Goal: Obtain resource: Download file/media

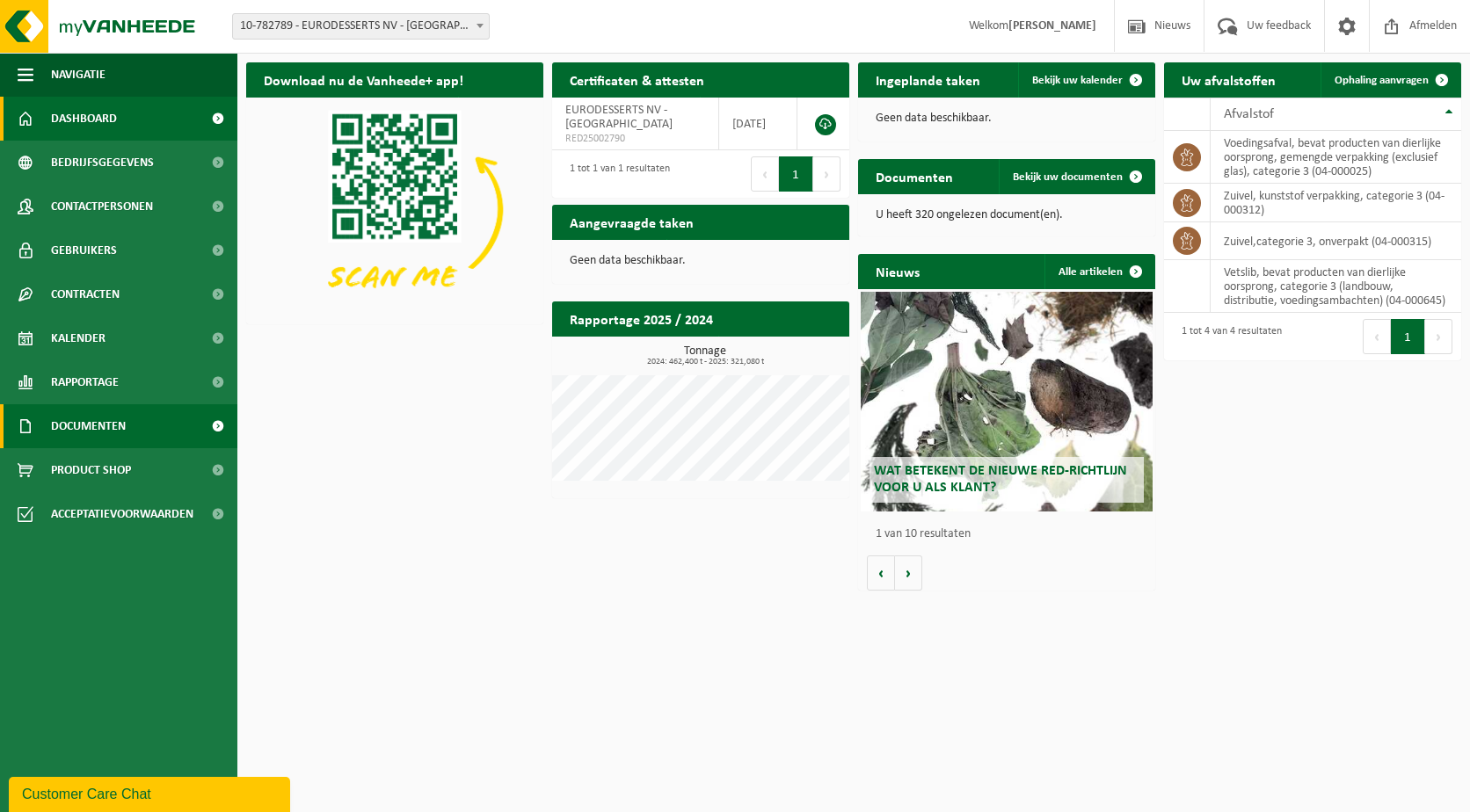
click at [103, 422] on span "Documenten" at bounding box center [88, 426] width 75 height 44
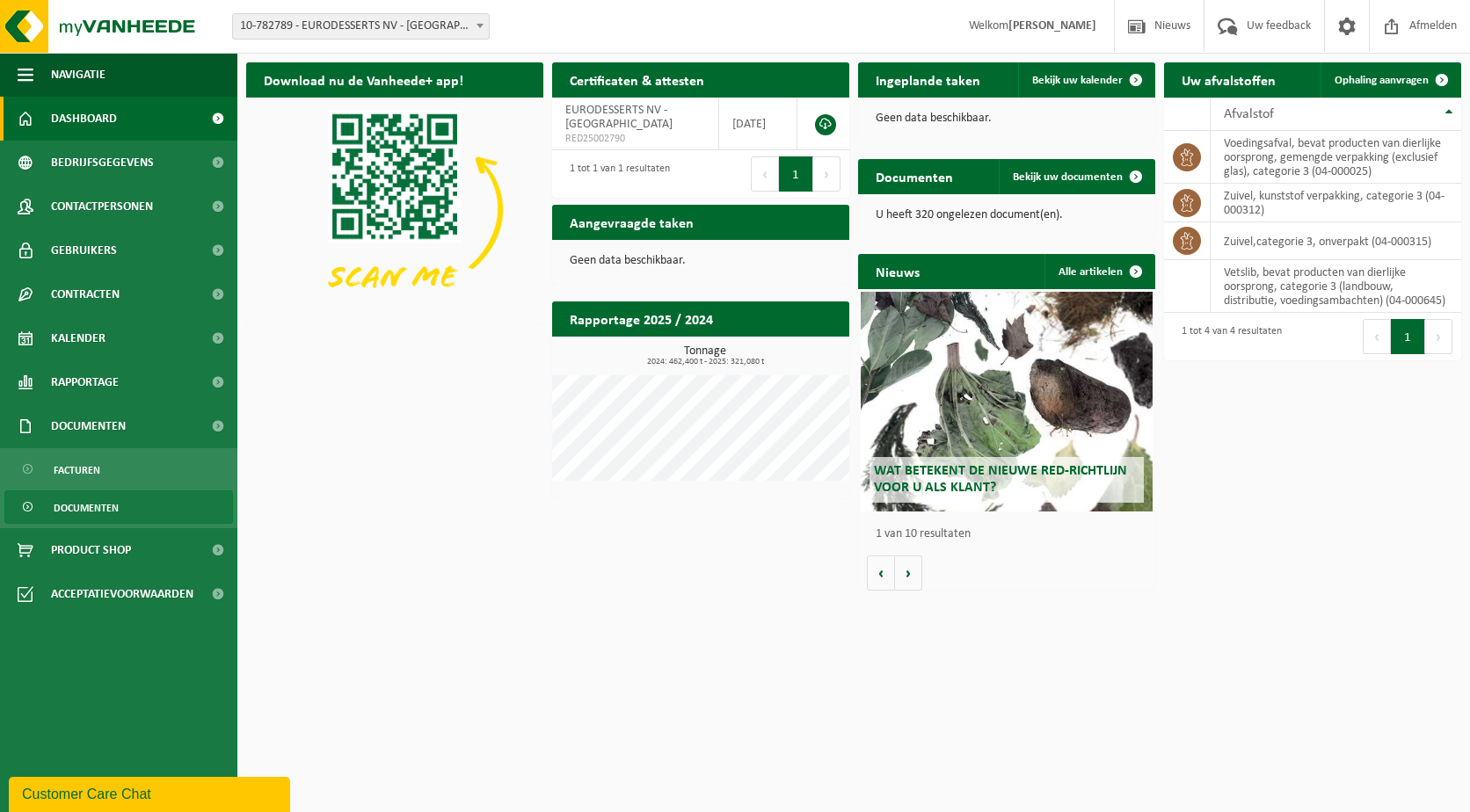
click at [109, 500] on span "Documenten" at bounding box center [85, 509] width 65 height 34
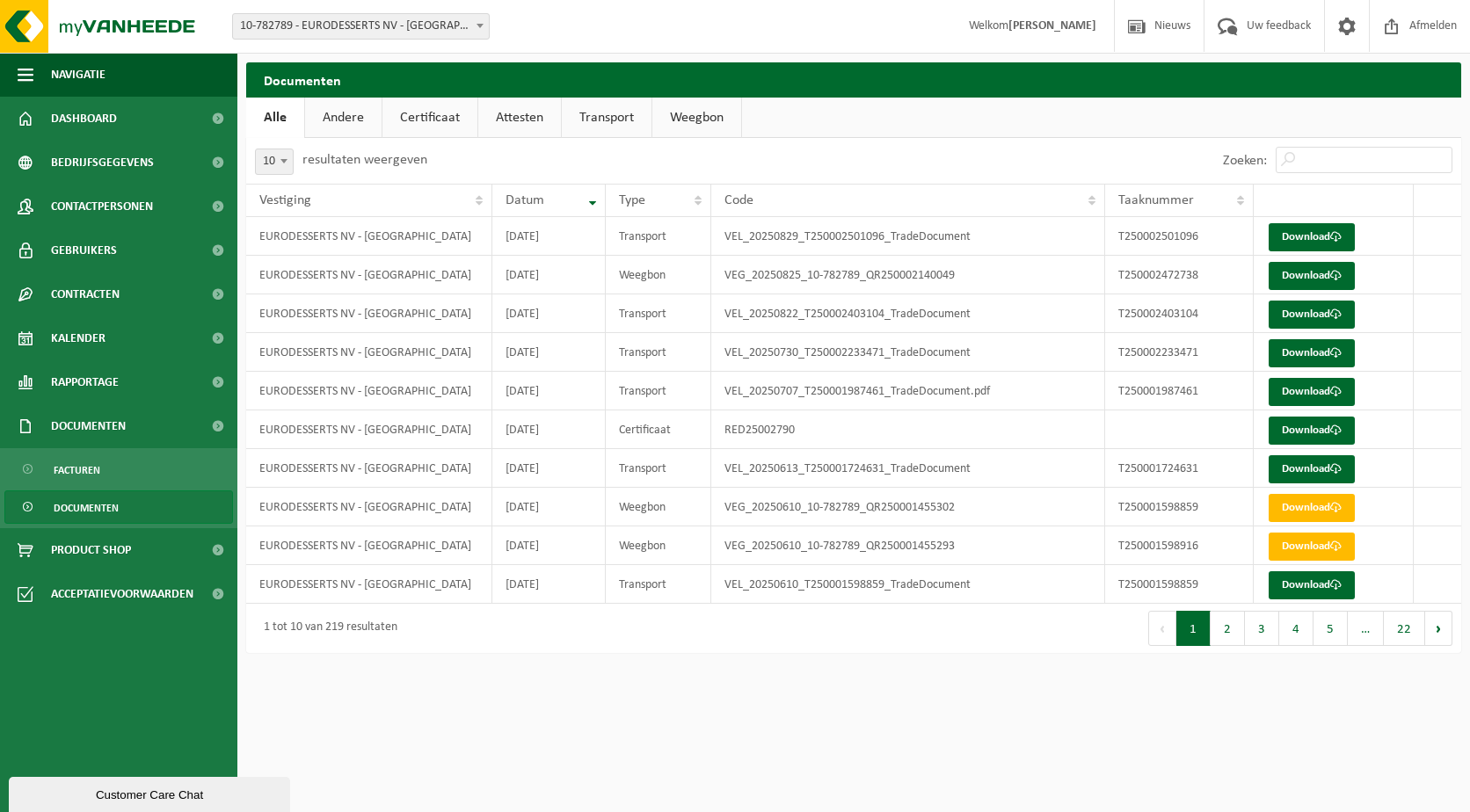
click at [690, 121] on link "Weegbon" at bounding box center [696, 117] width 89 height 40
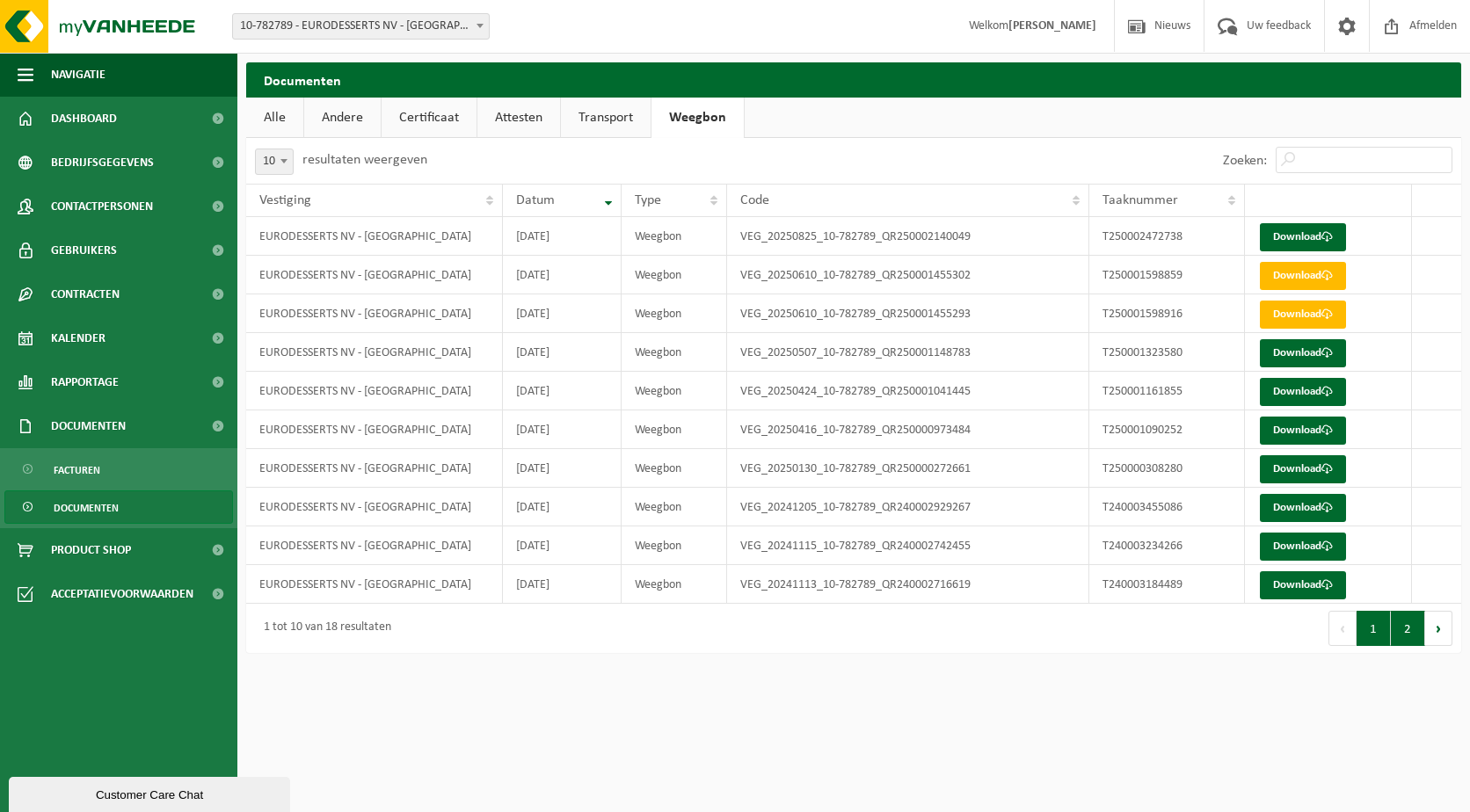
click at [1413, 624] on button "2" at bounding box center [1407, 628] width 35 height 36
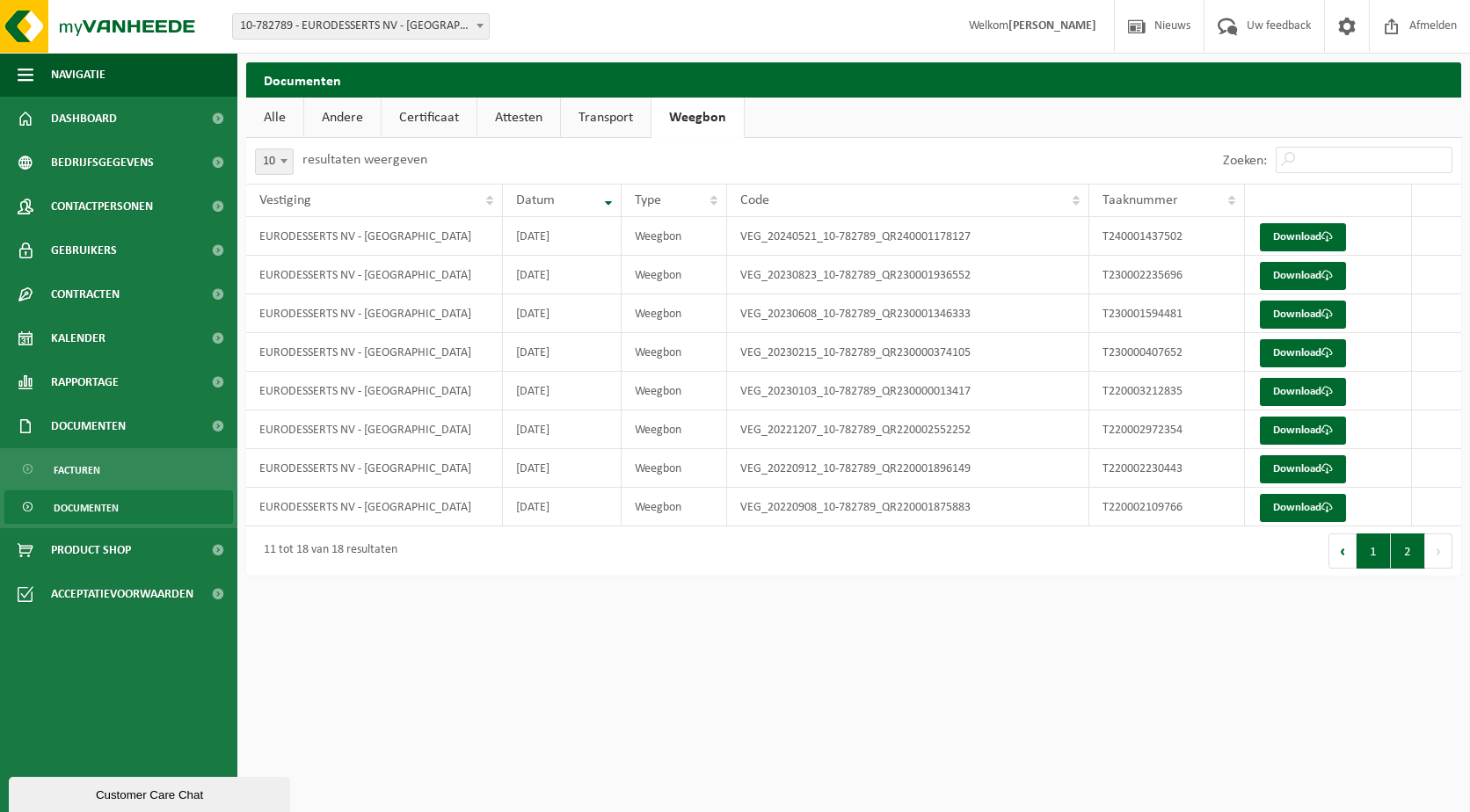
click at [1377, 558] on button "1" at bounding box center [1373, 552] width 35 height 36
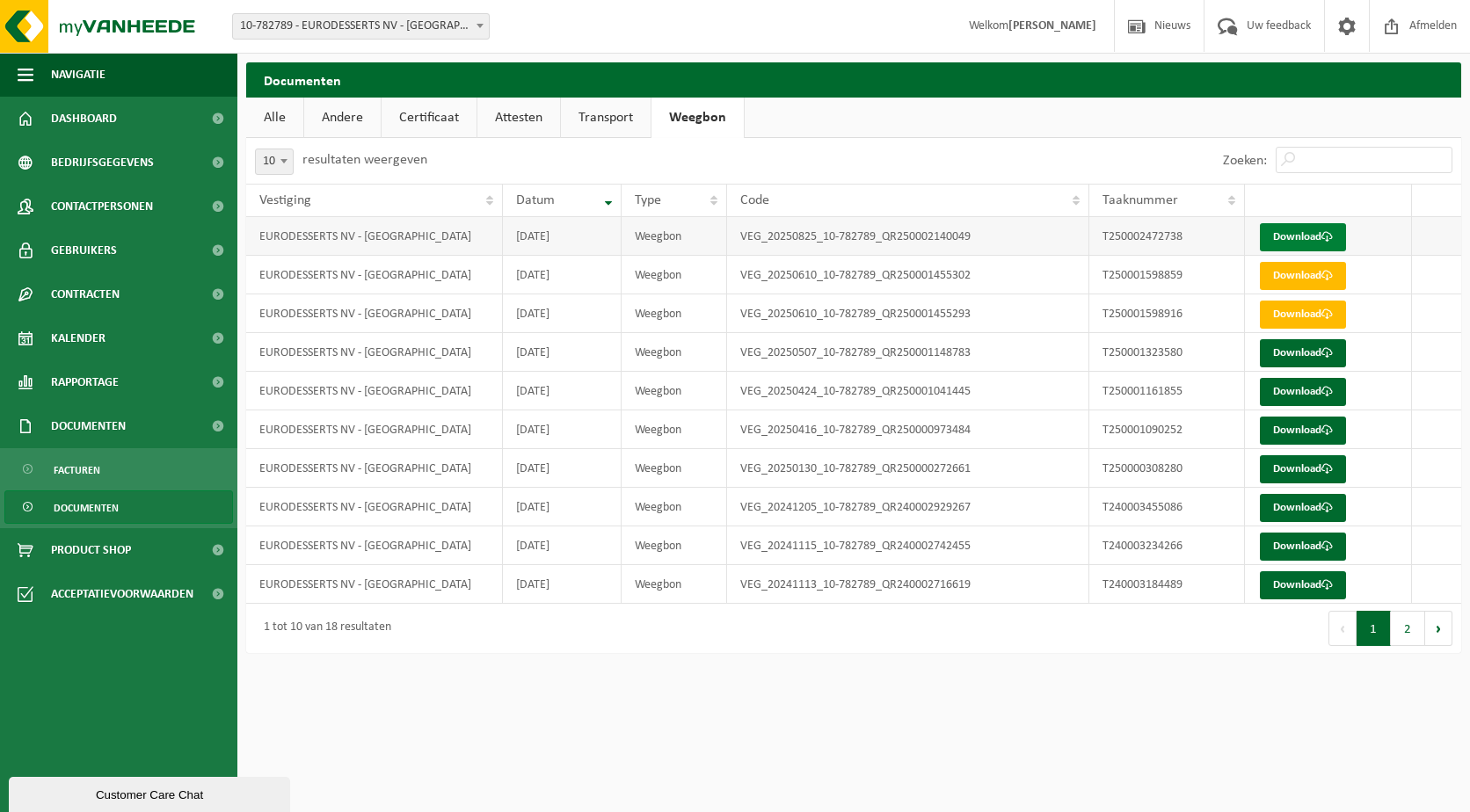
click at [1304, 235] on link "Download" at bounding box center [1303, 237] width 86 height 28
click at [1409, 634] on button "2" at bounding box center [1407, 628] width 35 height 36
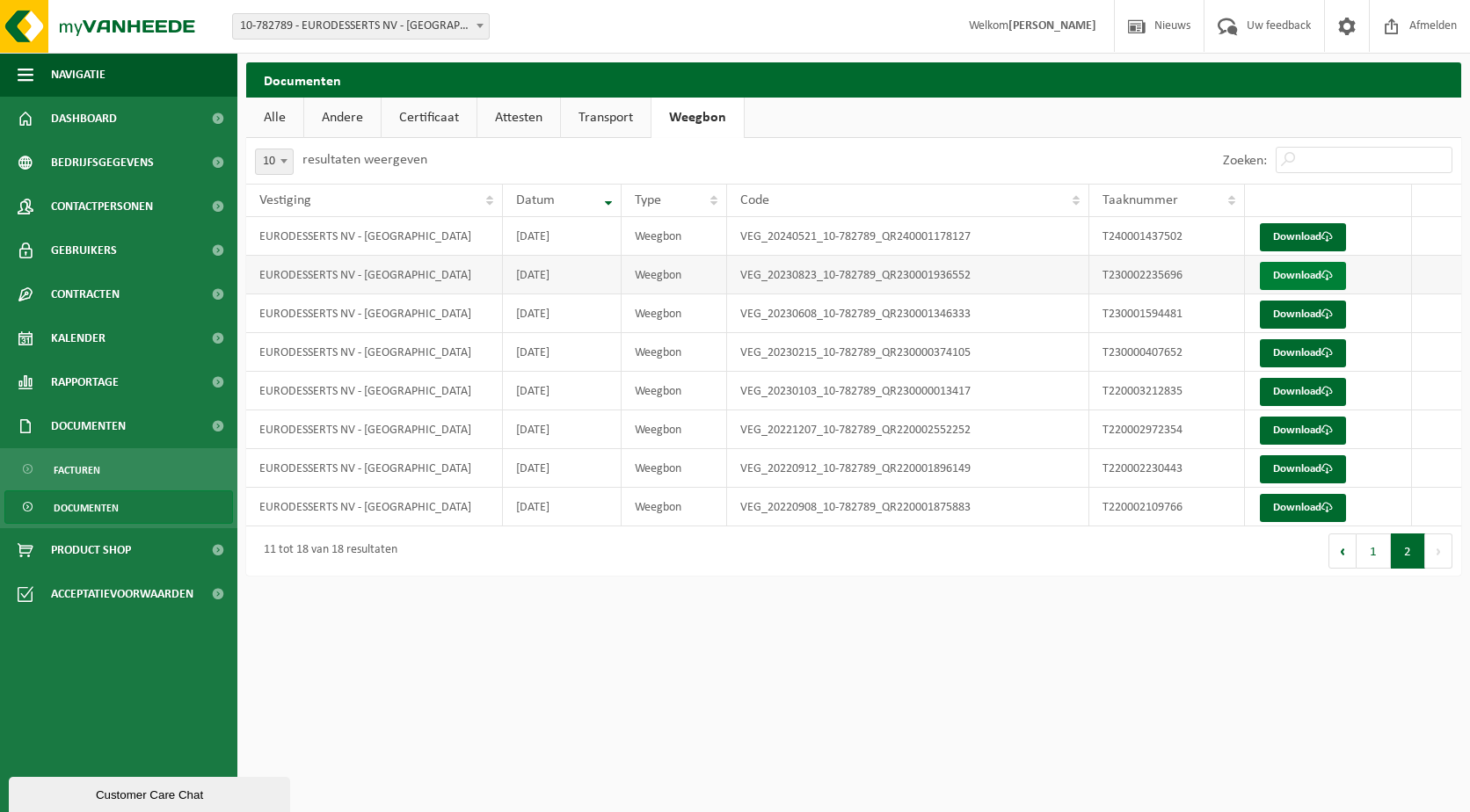
click at [1311, 273] on link "Download" at bounding box center [1303, 276] width 86 height 28
click at [1374, 558] on button "1" at bounding box center [1373, 552] width 35 height 36
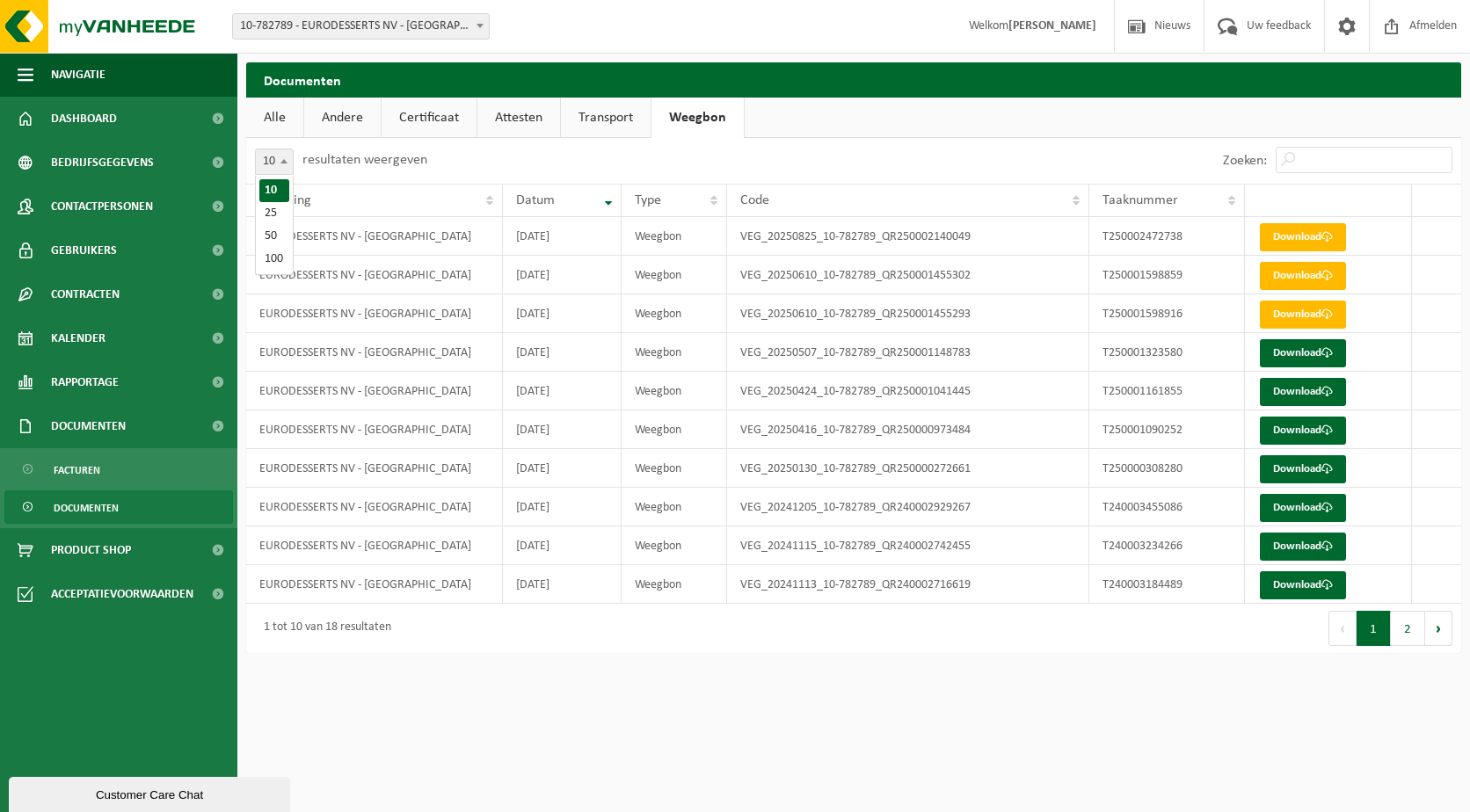
click at [282, 164] on span at bounding box center [284, 161] width 18 height 22
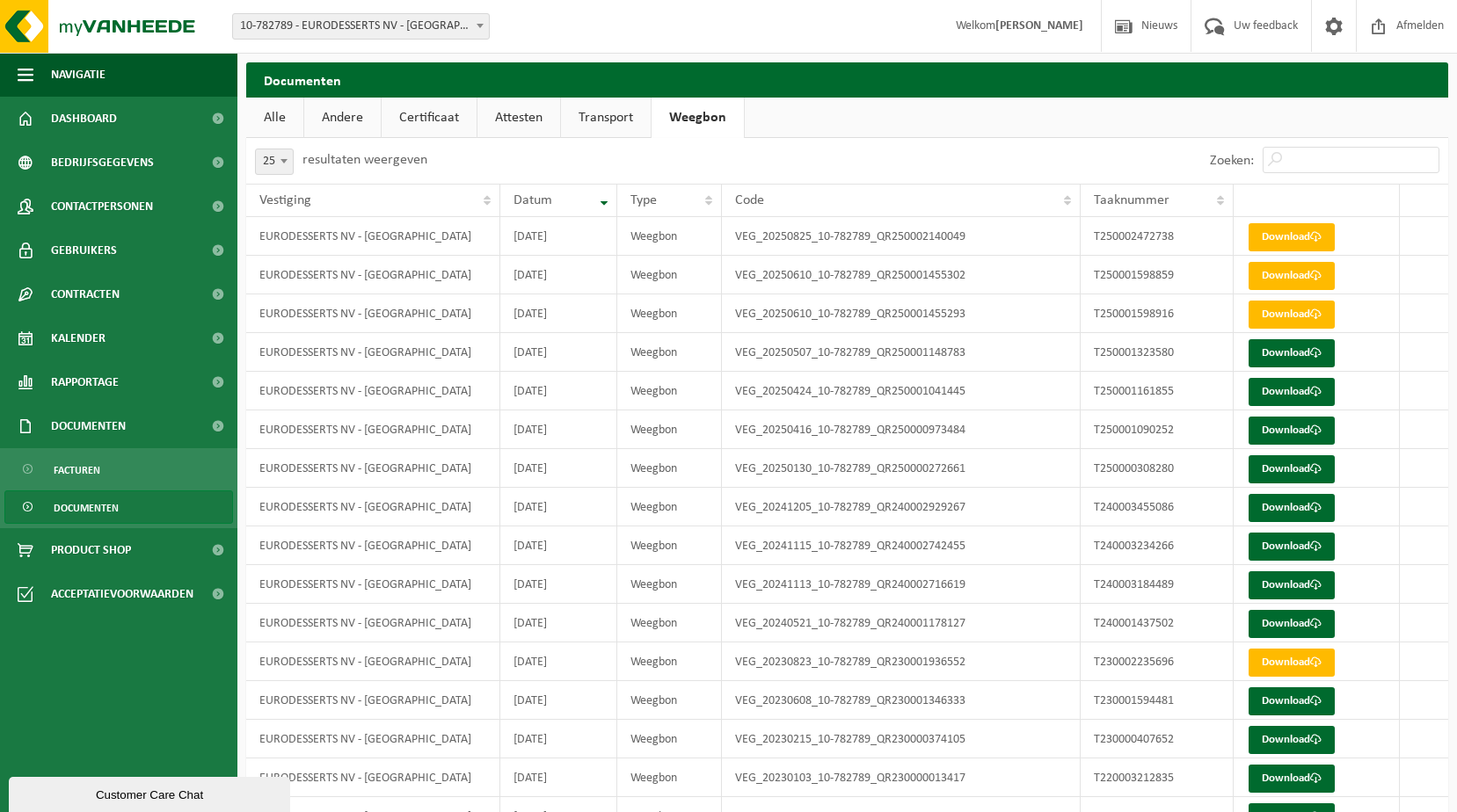
click at [279, 155] on span at bounding box center [284, 161] width 18 height 22
click at [807, 432] on td "VEG_20250416_10-782789_QR250000973484" at bounding box center [900, 429] width 359 height 38
click at [287, 163] on b at bounding box center [284, 161] width 7 height 5
select select "10"
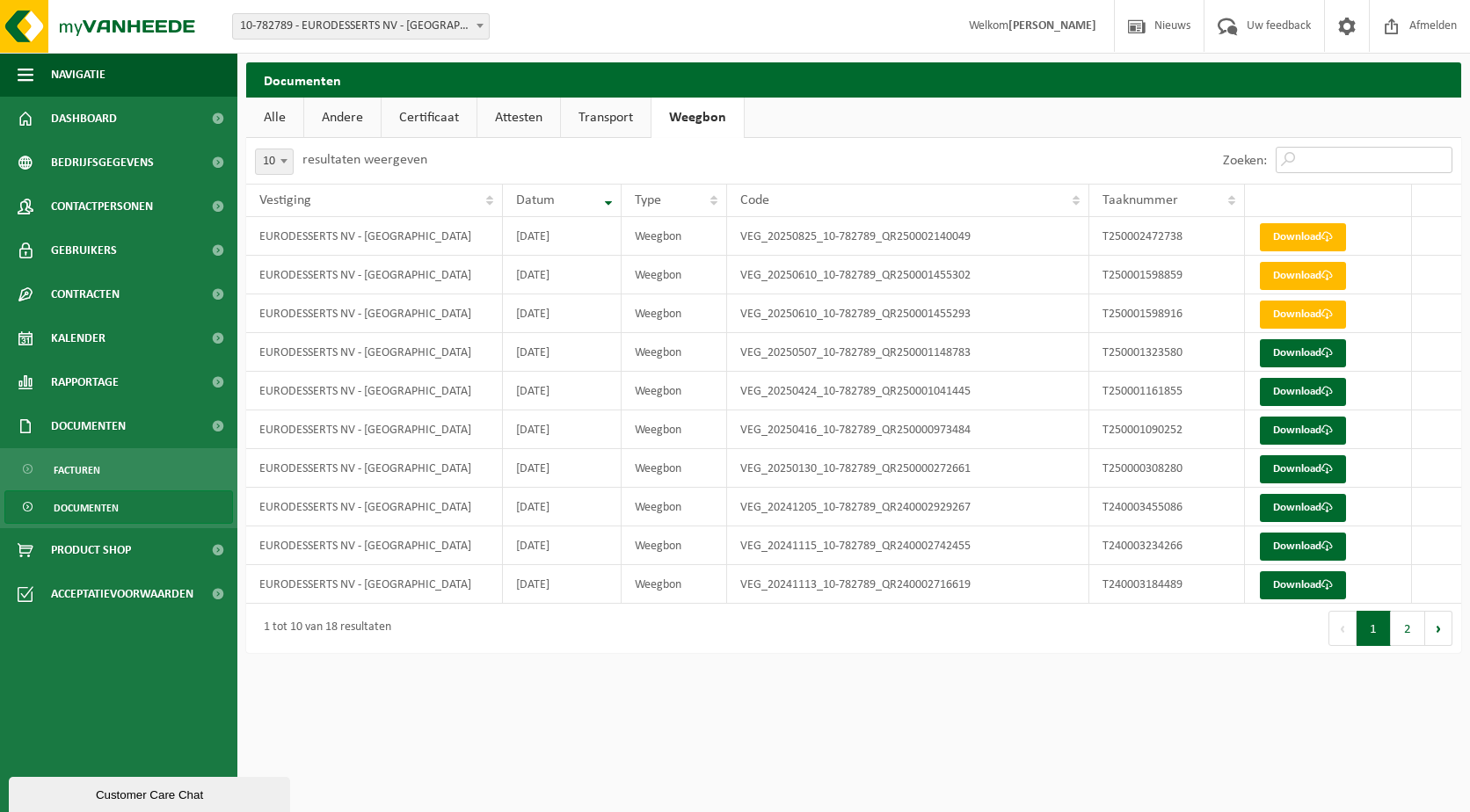
click at [1324, 153] on input "Zoeken:" at bounding box center [1364, 160] width 177 height 26
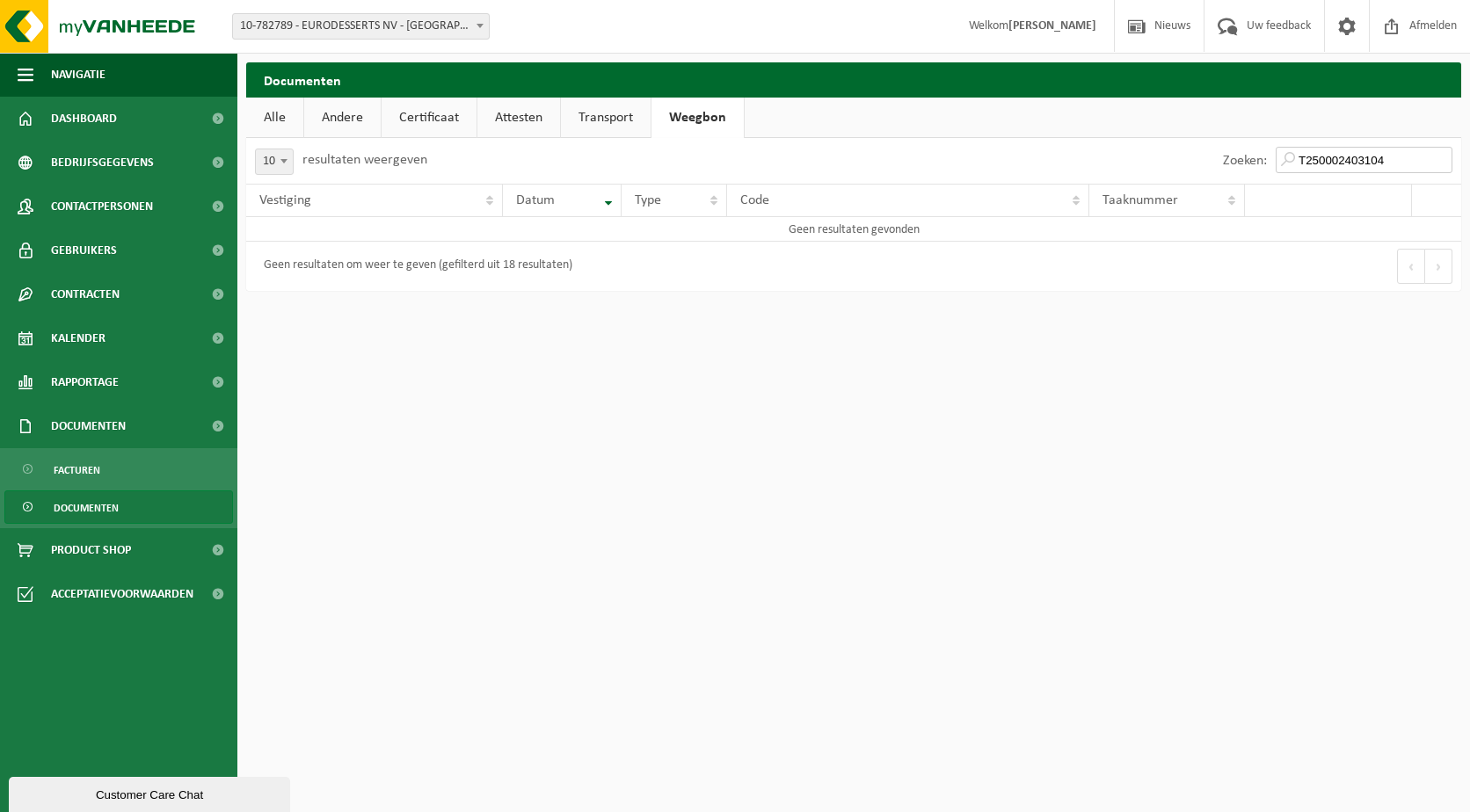
type input "T250002403104"
click at [1438, 28] on span "Afmelden" at bounding box center [1433, 25] width 56 height 52
